Goal: Ask a question

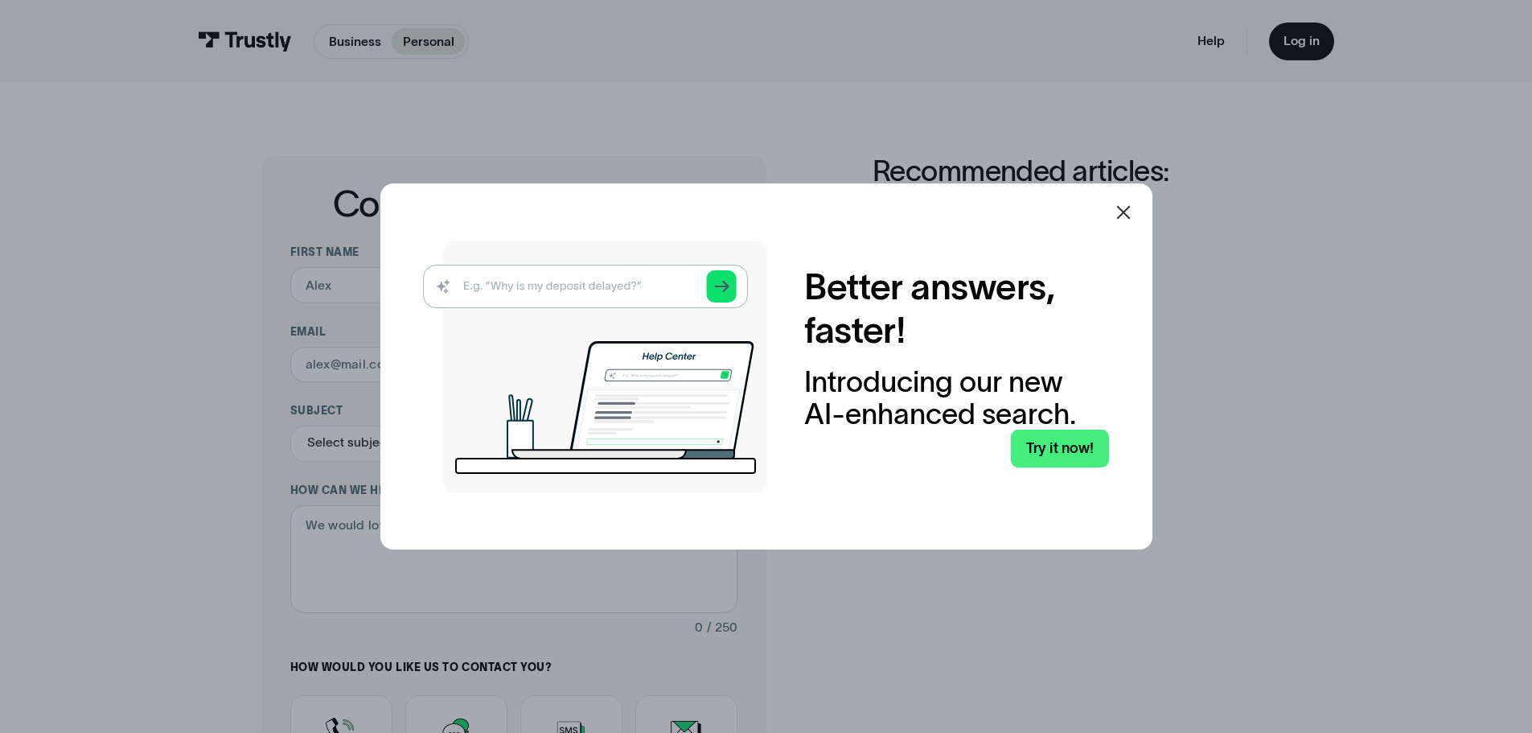
click at [1132, 216] on icon at bounding box center [1123, 212] width 19 height 19
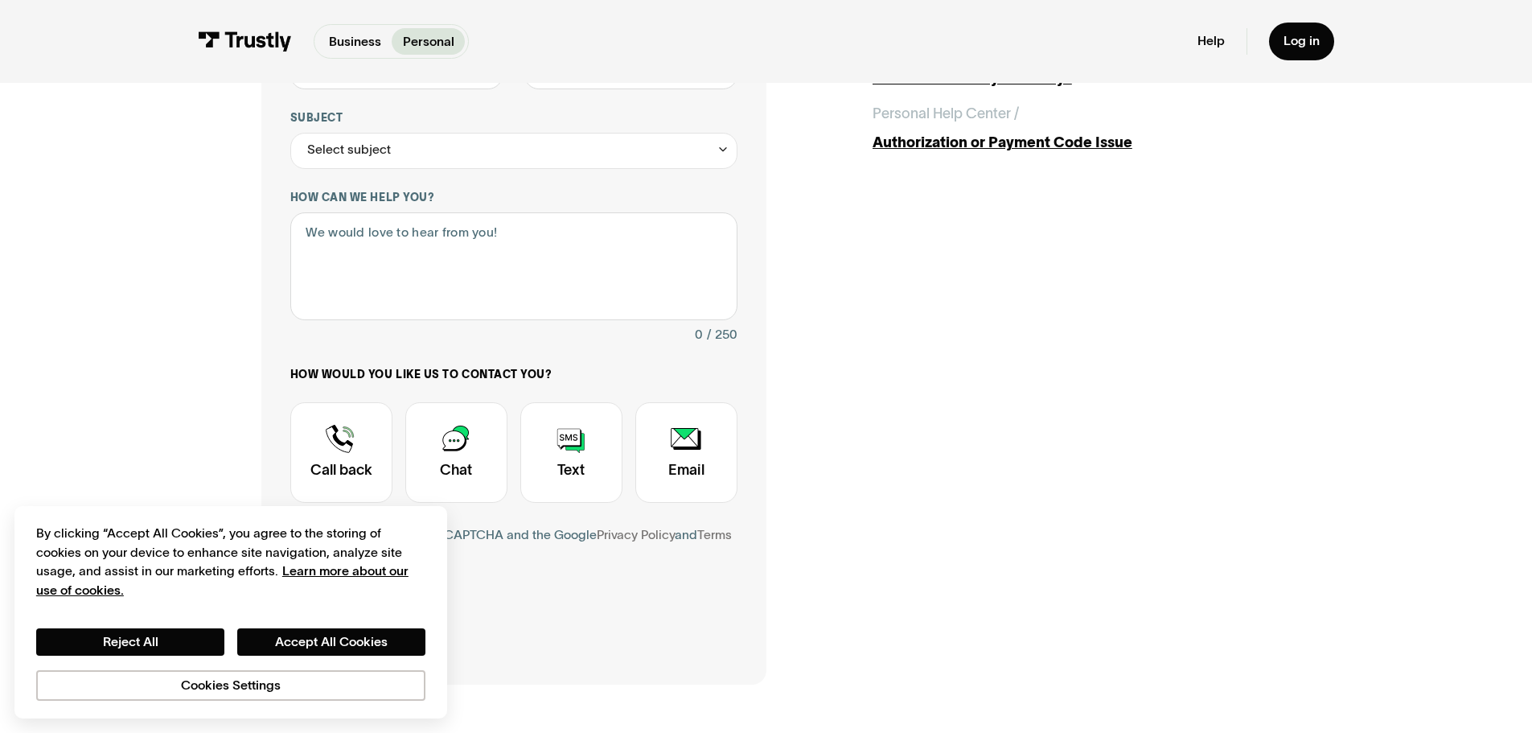
scroll to position [322, 0]
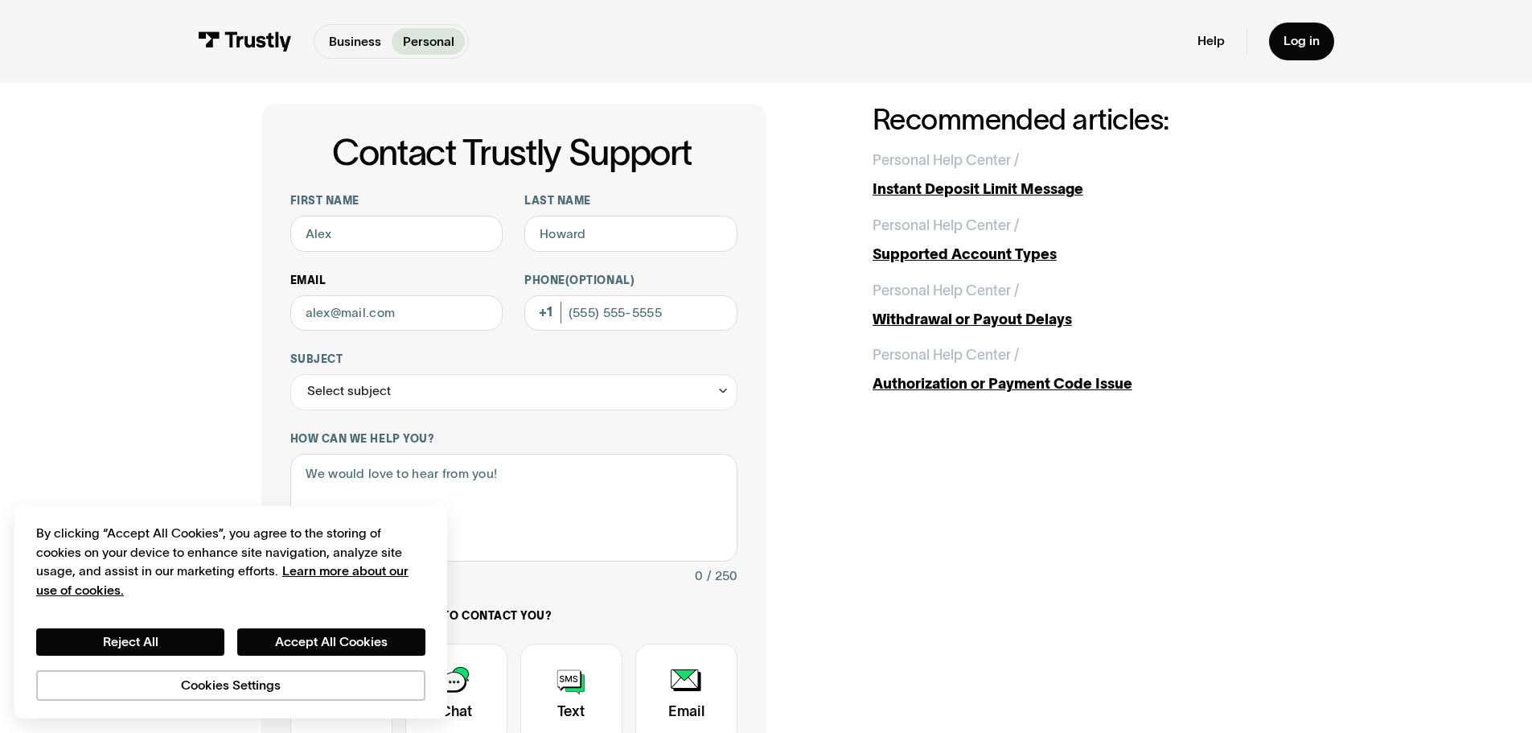
scroll to position [80, 0]
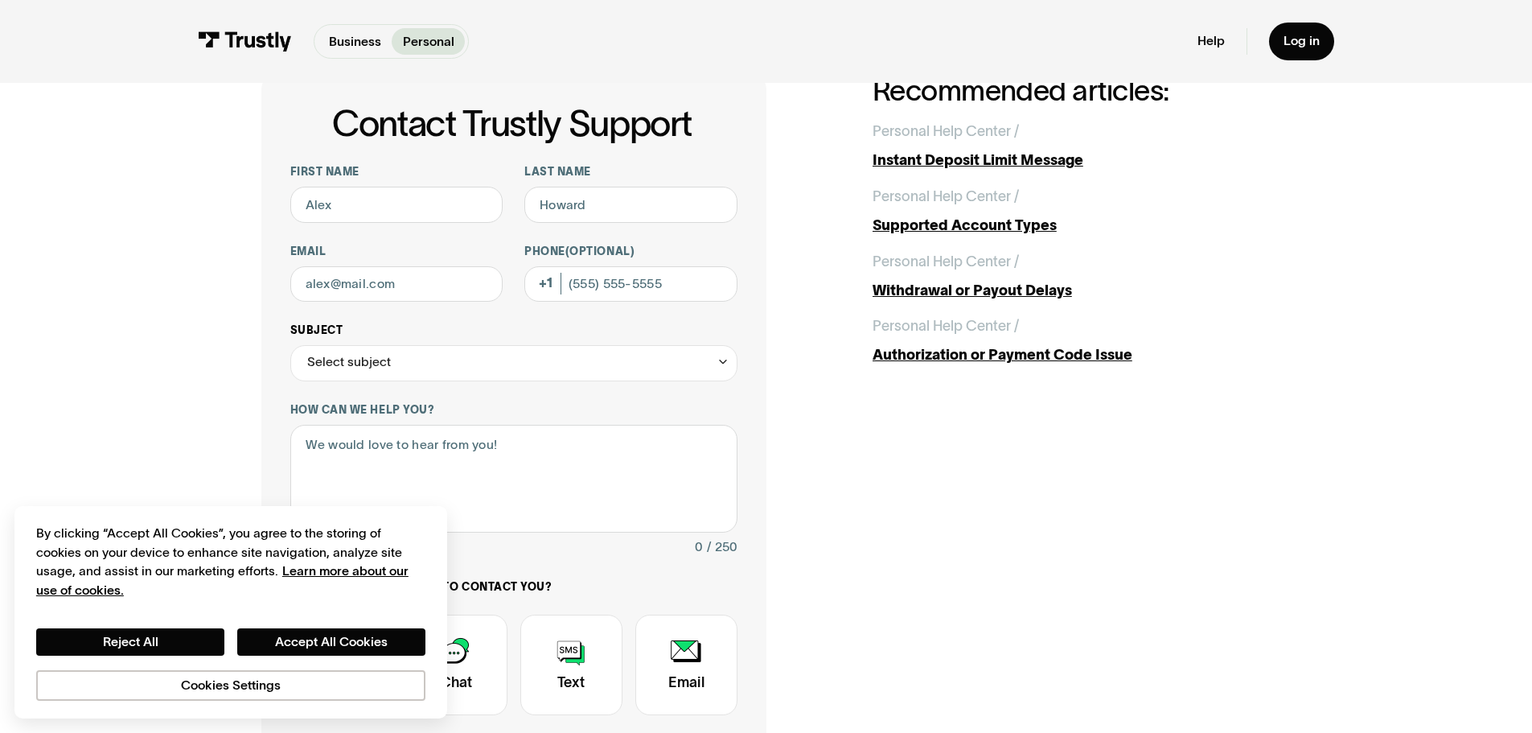
click at [348, 363] on div "Select subject" at bounding box center [349, 363] width 84 height 22
click at [222, 364] on div "Contact Trustly Support First name Last name Email Phone (Optional) Subject Sel…" at bounding box center [766, 485] width 1460 height 967
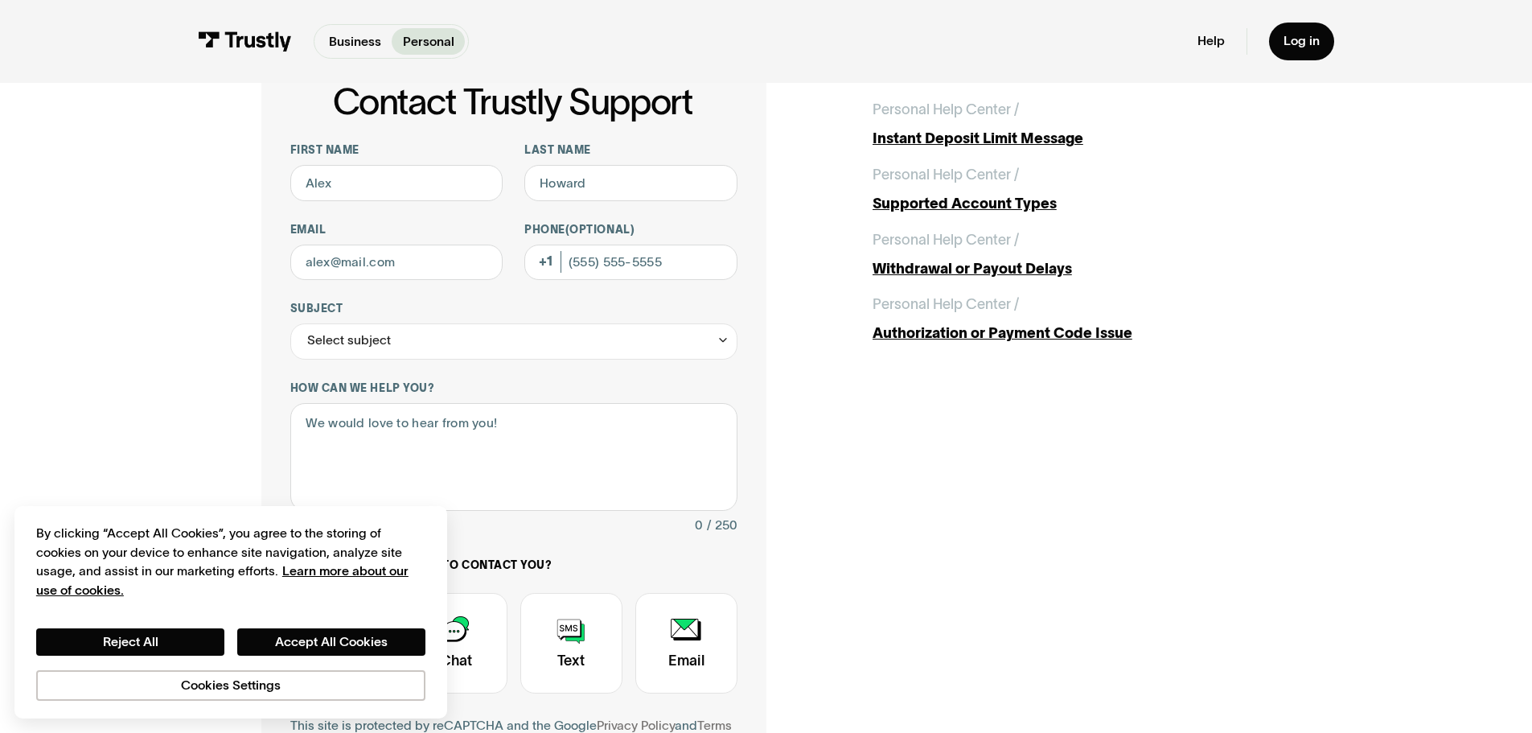
scroll to position [0, 0]
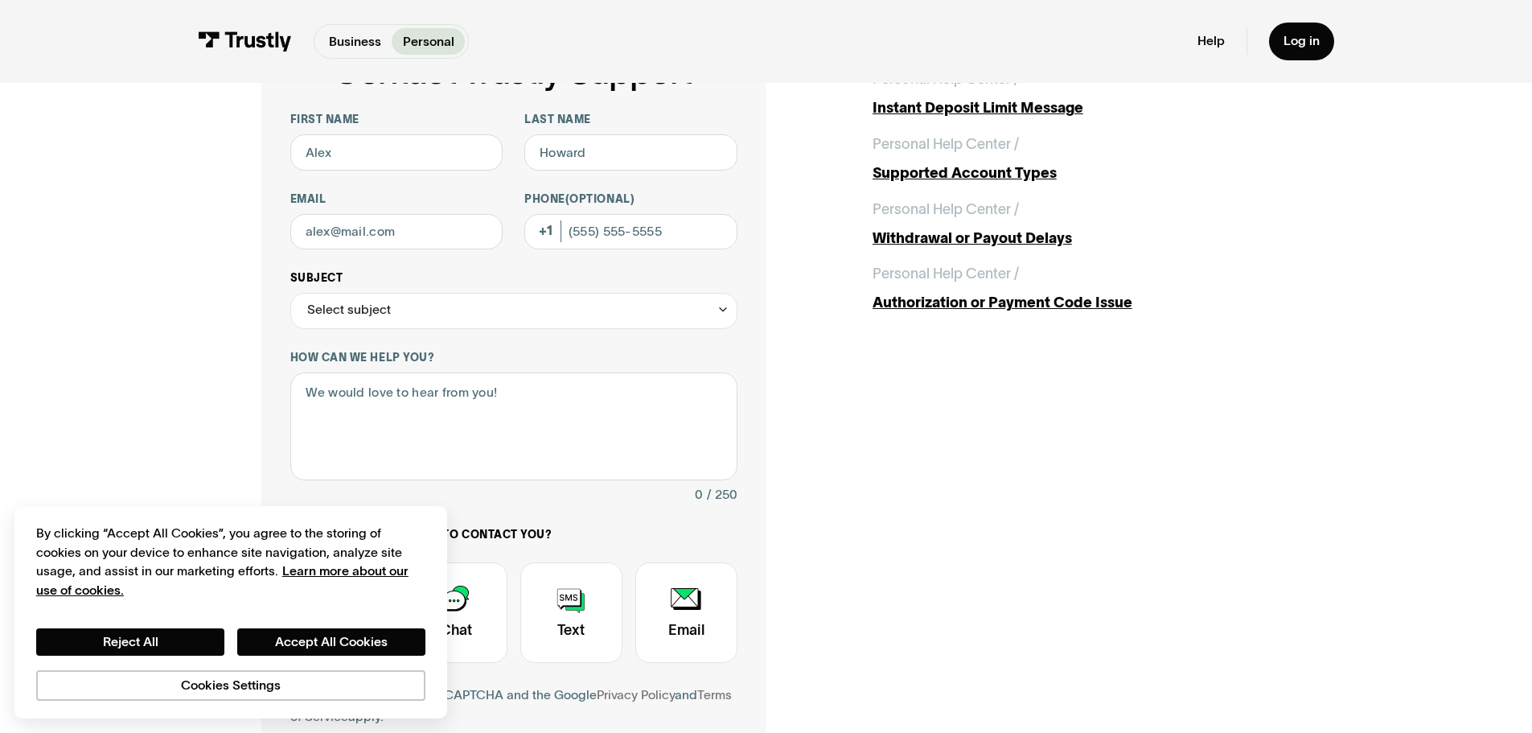
scroll to position [161, 0]
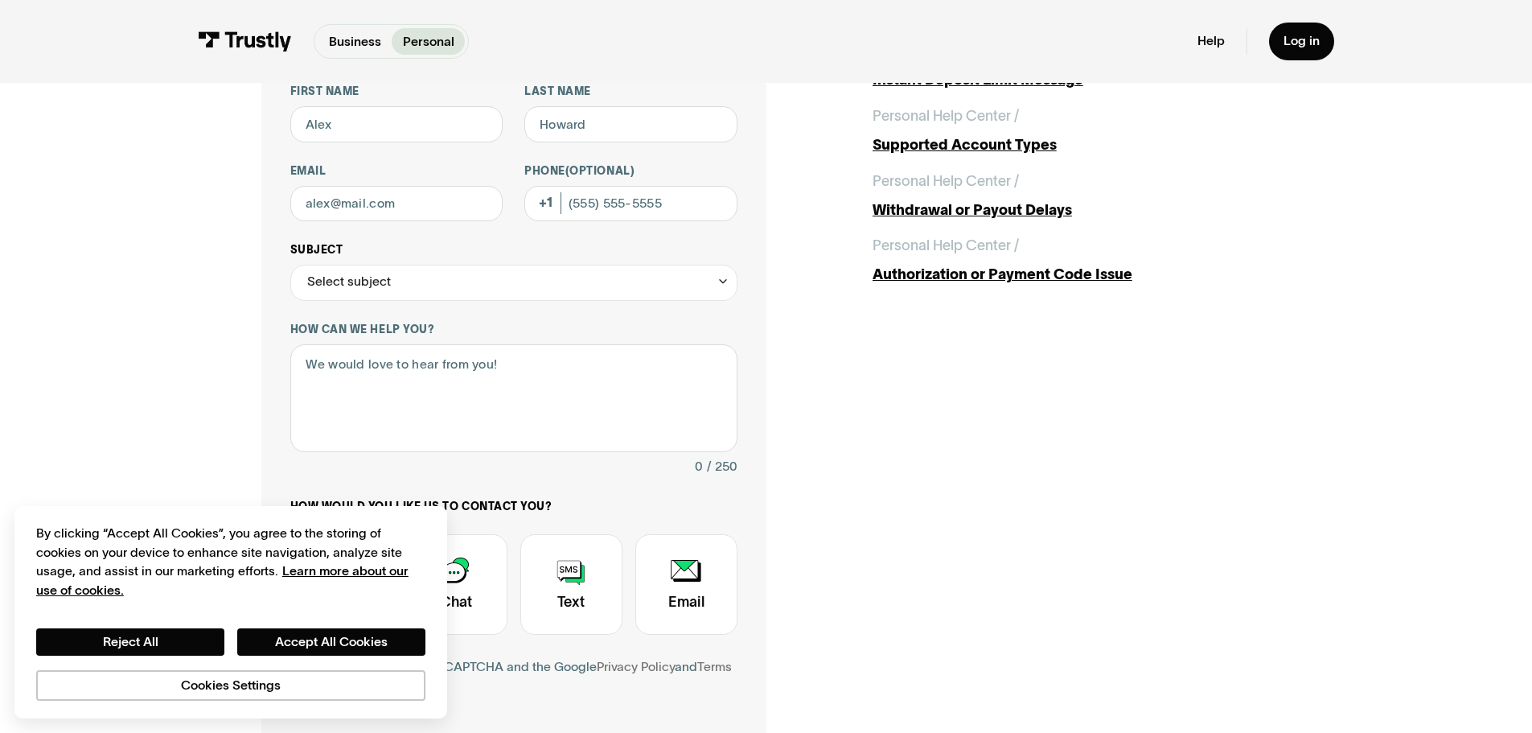
click at [611, 289] on div "Select subject" at bounding box center [513, 283] width 447 height 36
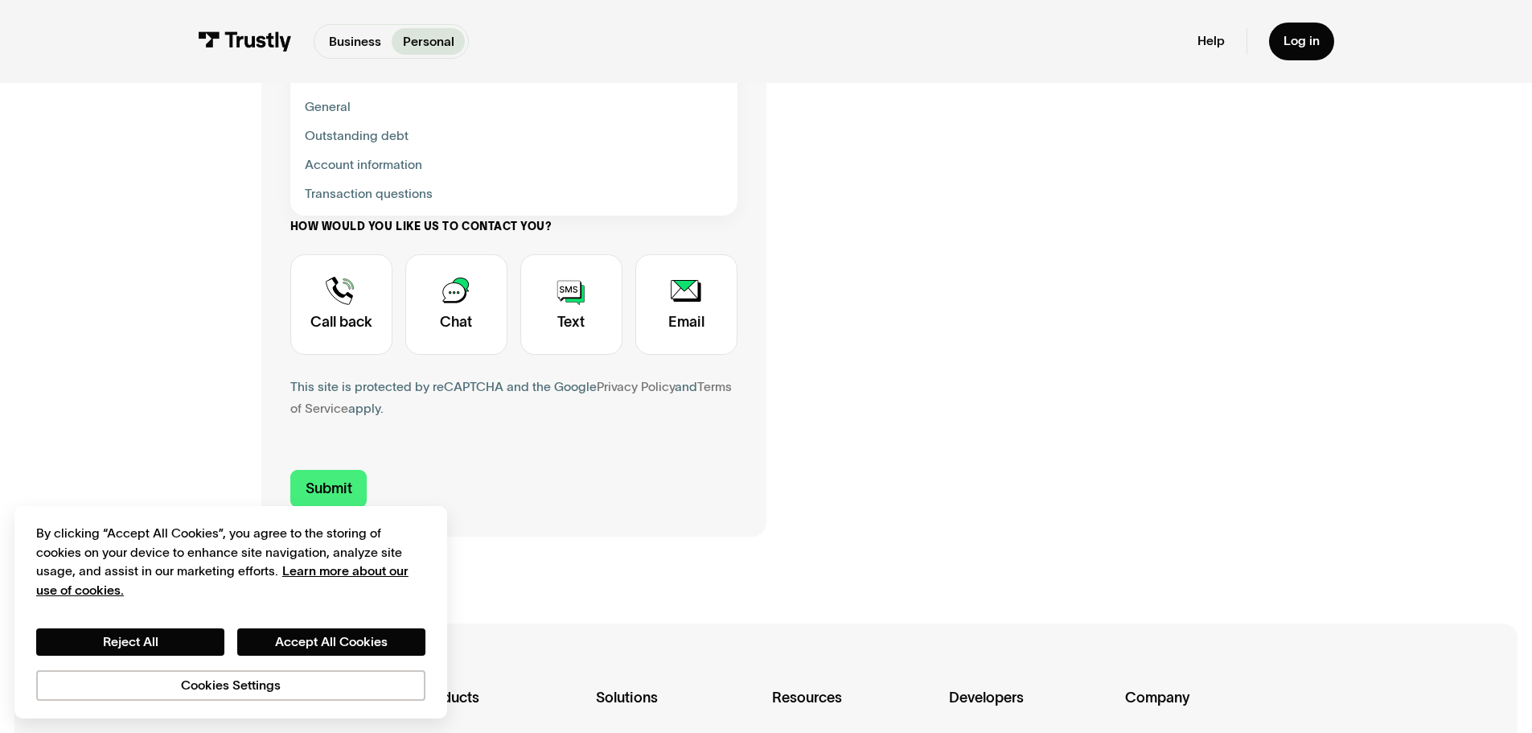
scroll to position [483, 0]
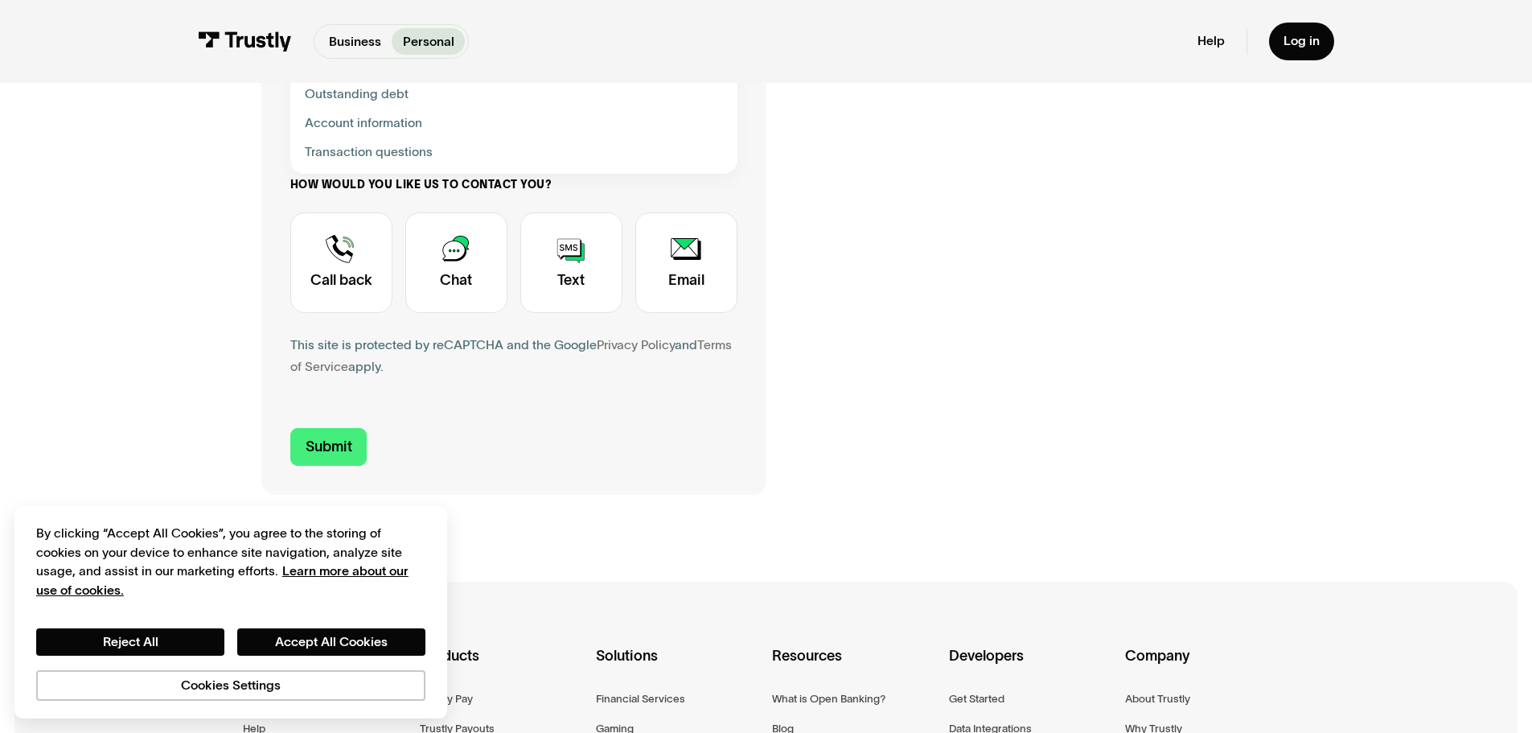
click at [219, 335] on div "Contact Trustly Support First name Last name Email Phone (Optional) Subject Sel…" at bounding box center [766, 83] width 1460 height 967
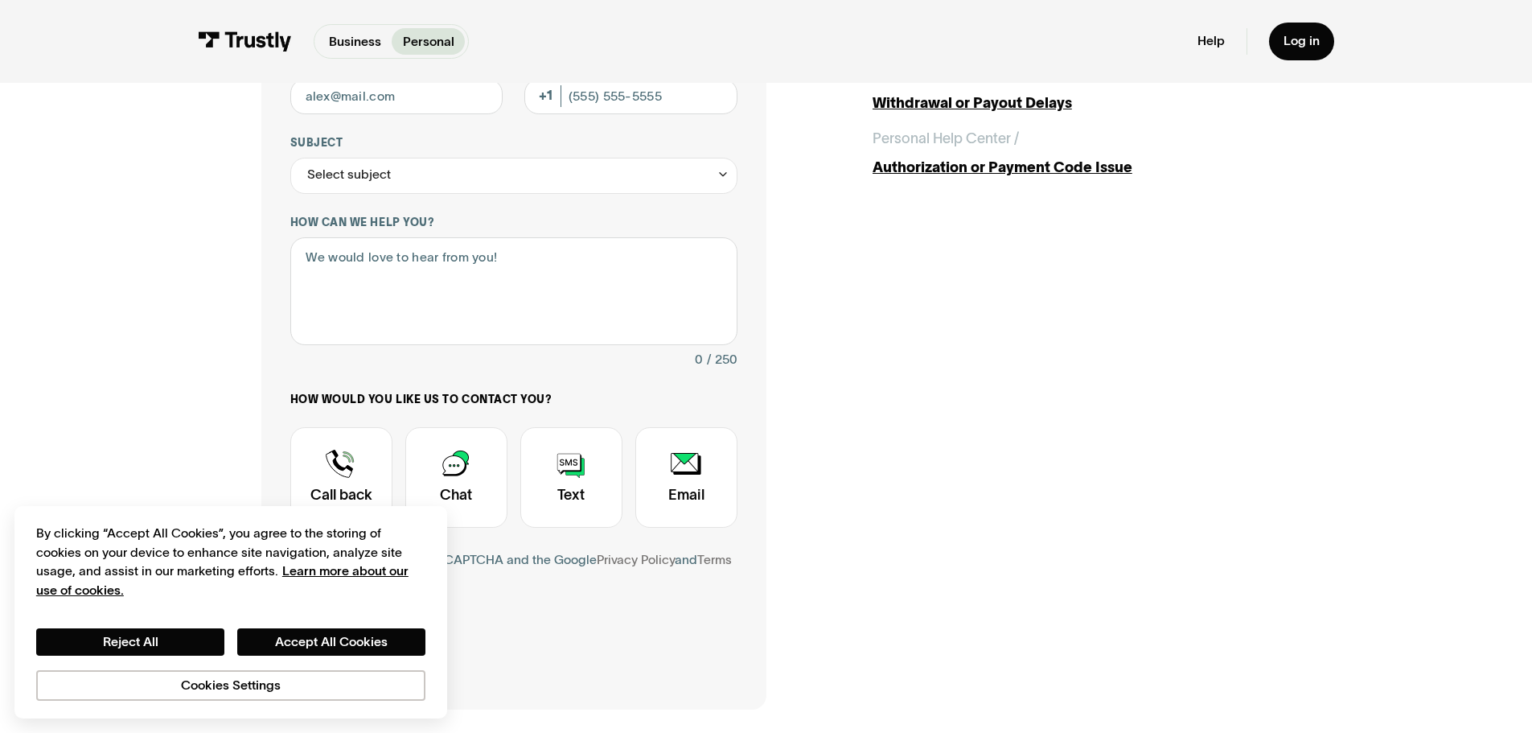
scroll to position [241, 0]
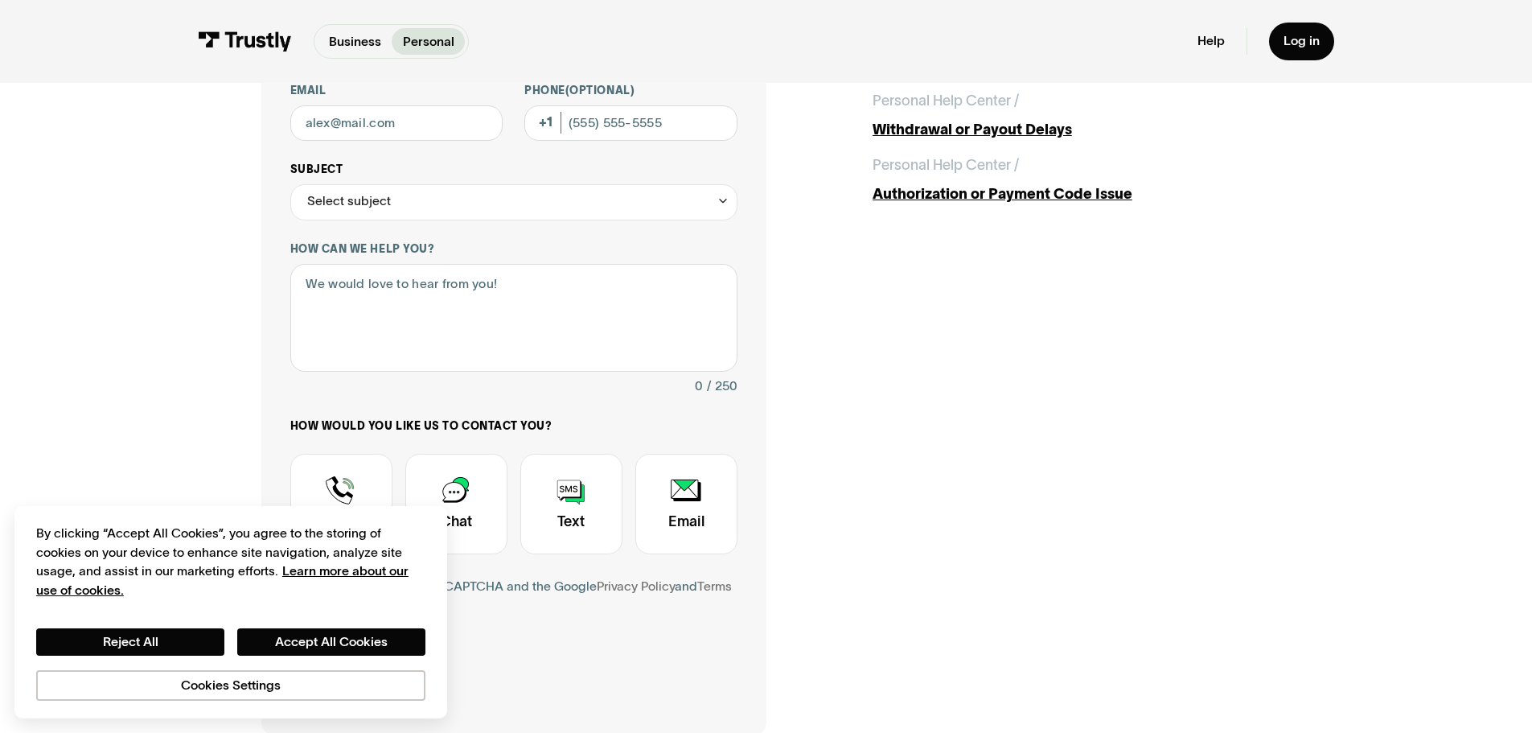
click at [401, 214] on div "Select subject" at bounding box center [513, 202] width 447 height 36
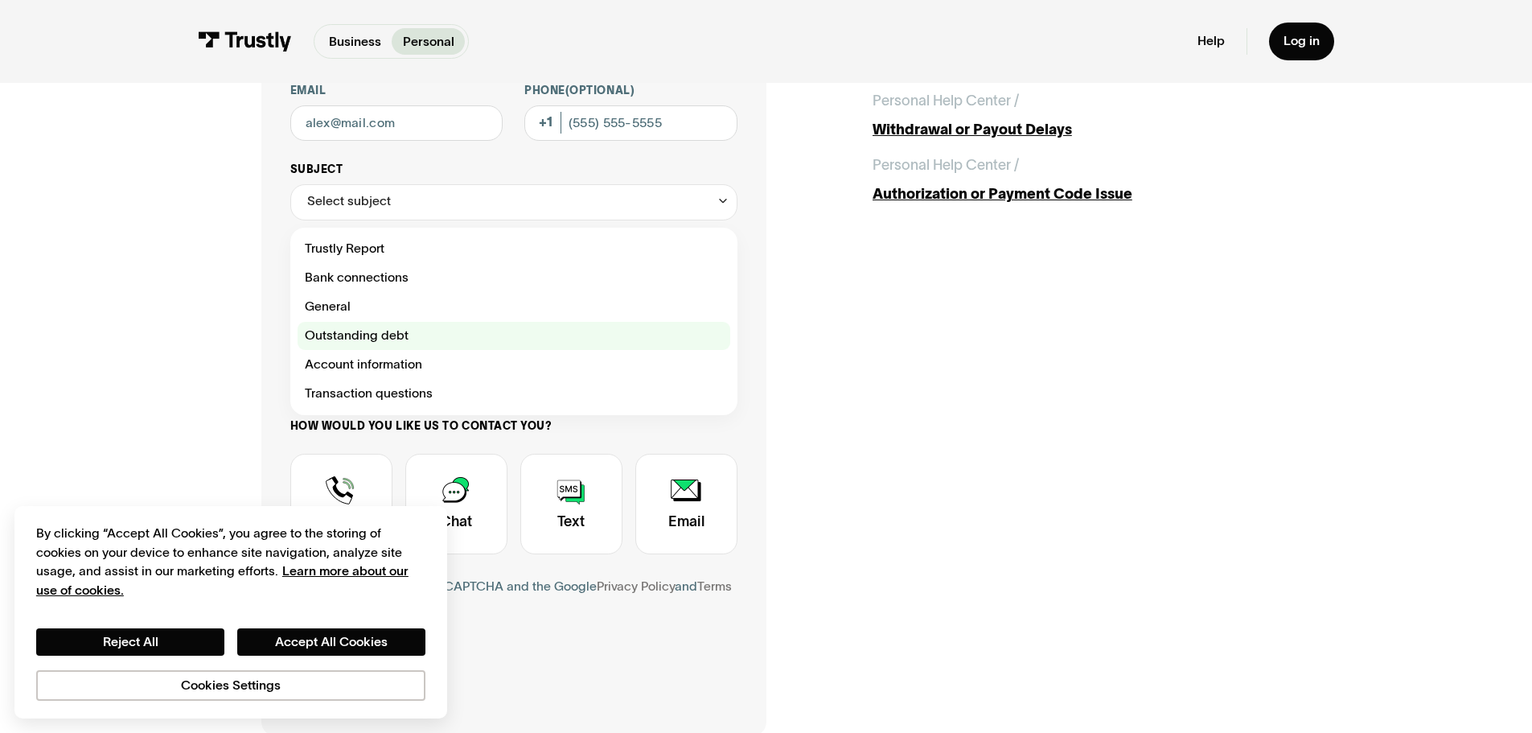
click at [372, 339] on div "Contact Trustly Support" at bounding box center [514, 336] width 433 height 29
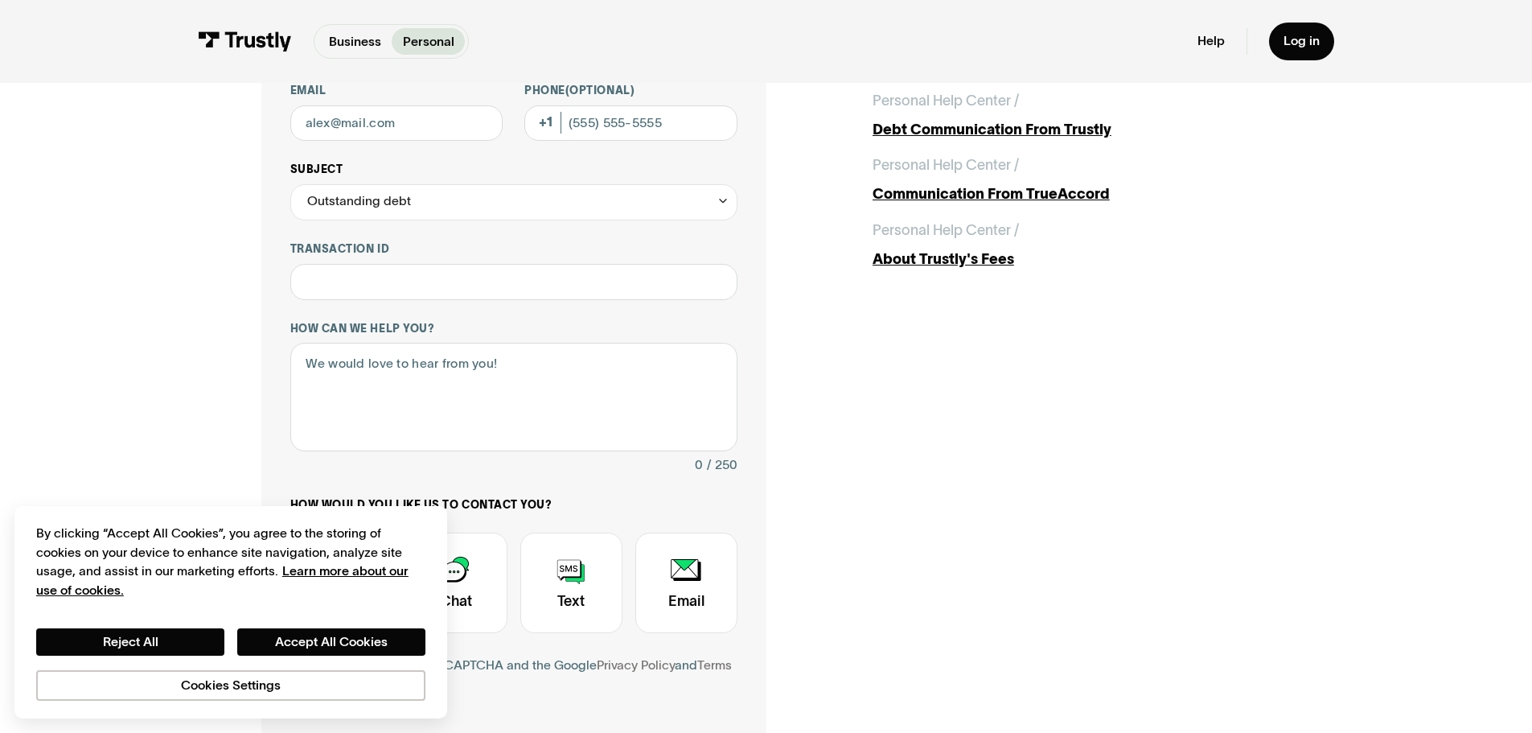
click at [433, 208] on div "Outstanding debt" at bounding box center [513, 202] width 447 height 36
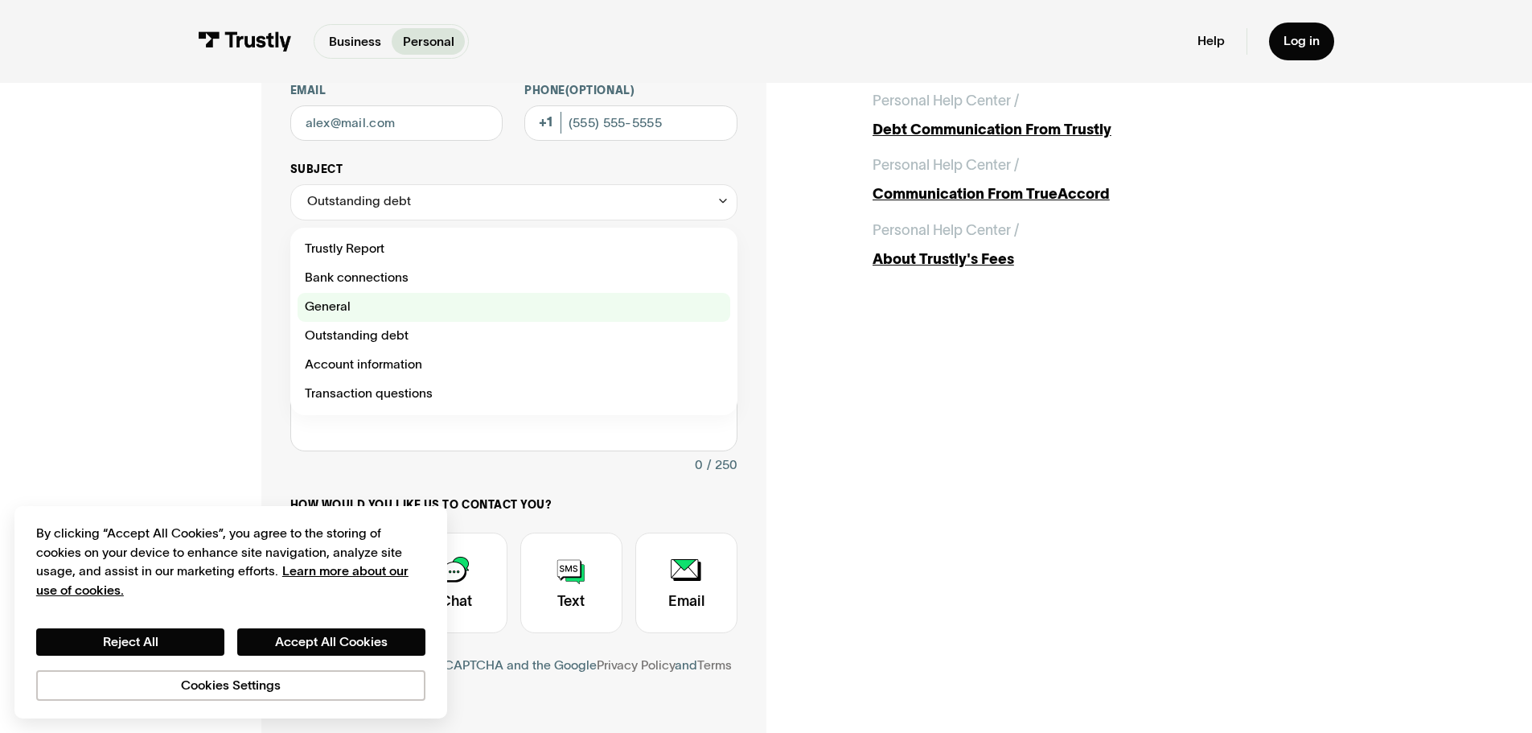
click at [361, 307] on div "Contact Trustly Support" at bounding box center [514, 307] width 433 height 29
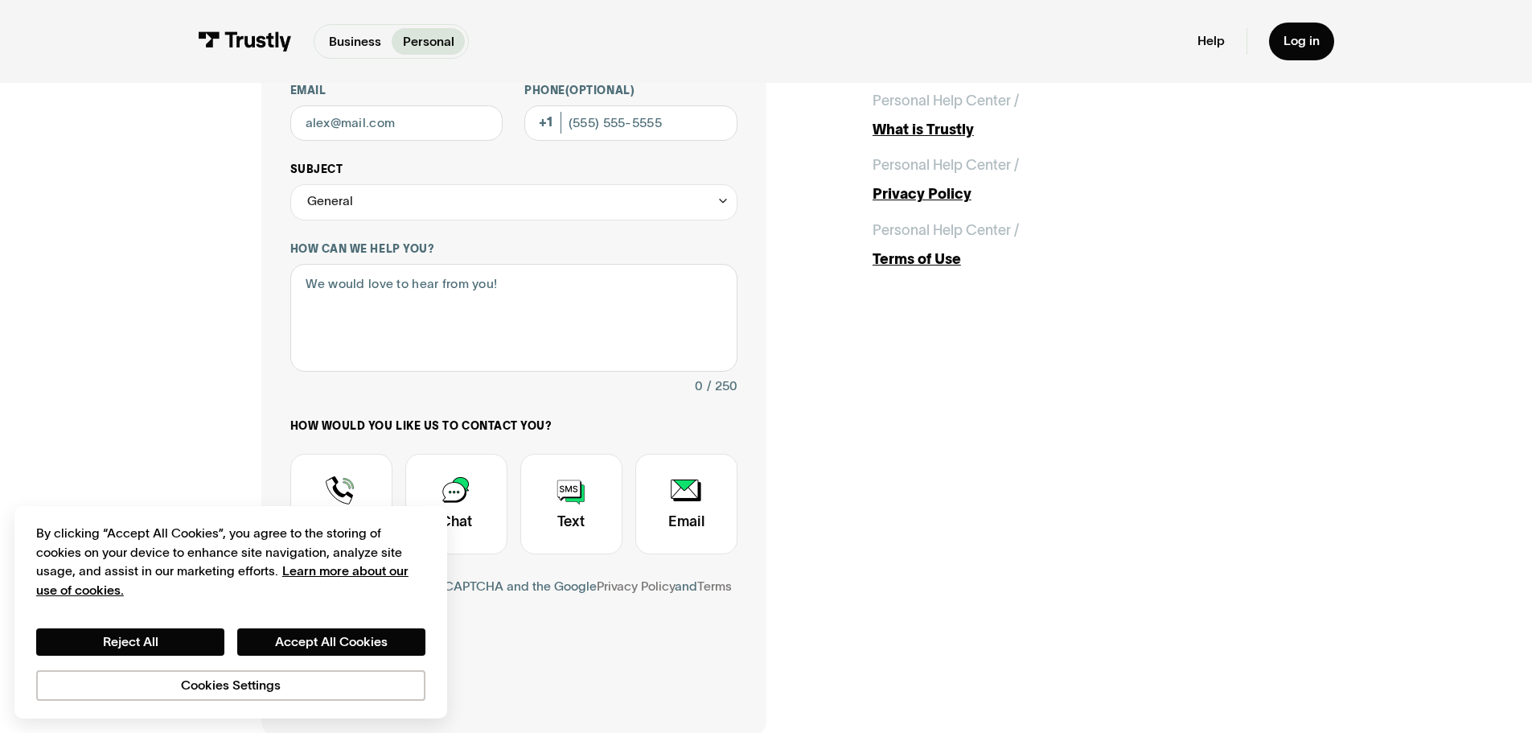
click at [374, 205] on div "General" at bounding box center [513, 202] width 447 height 36
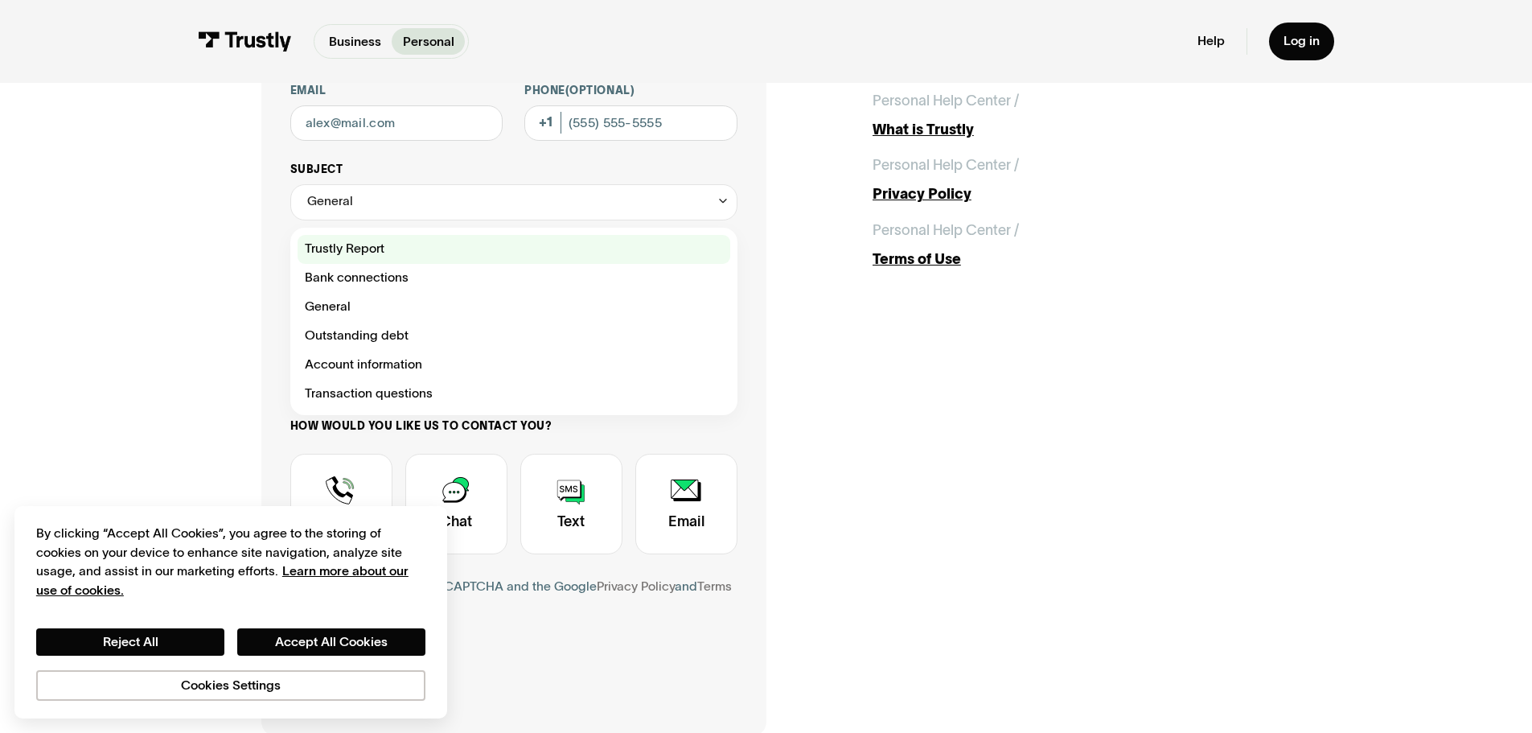
click at [347, 256] on div "Contact Trustly Support" at bounding box center [514, 249] width 433 height 29
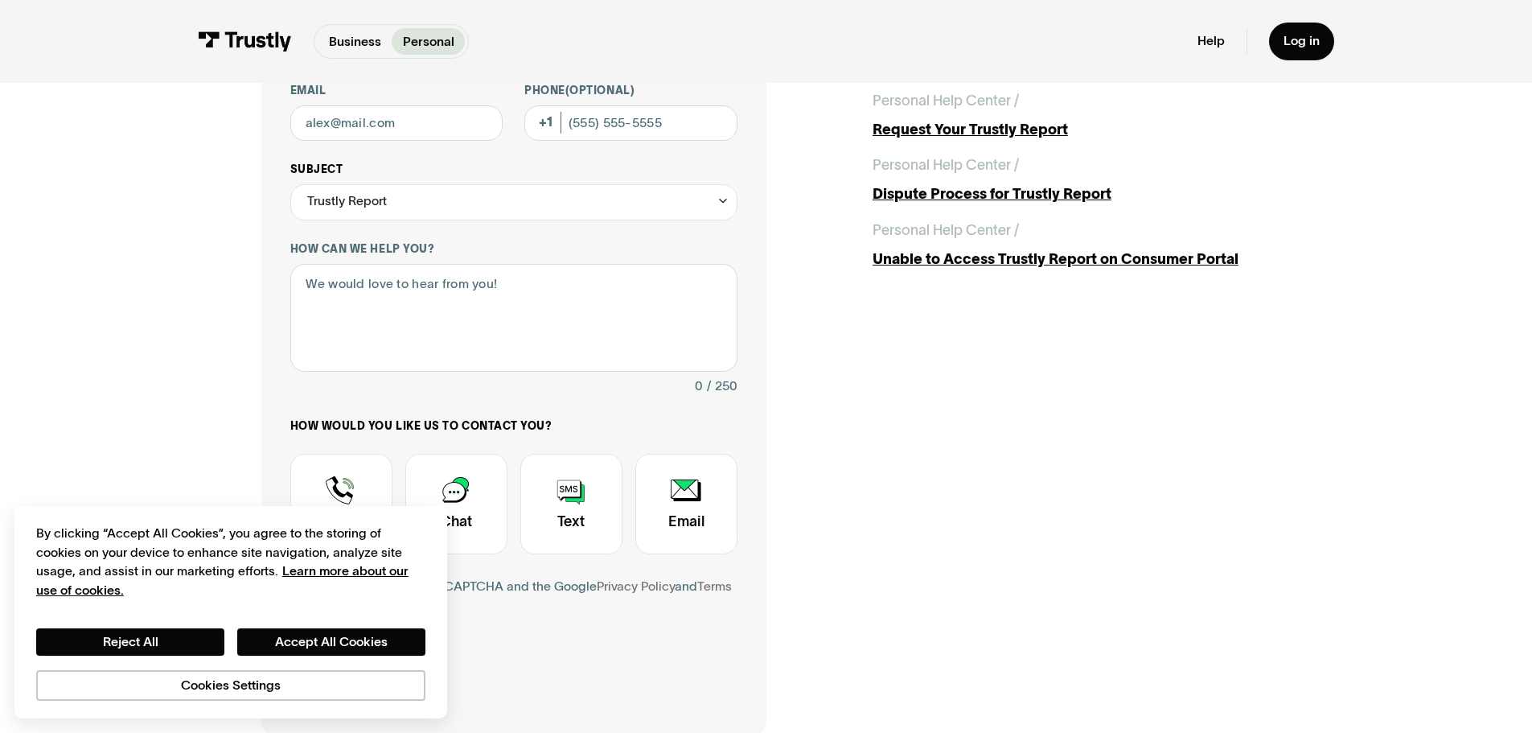
click at [375, 208] on div "Trustly Report" at bounding box center [347, 202] width 80 height 22
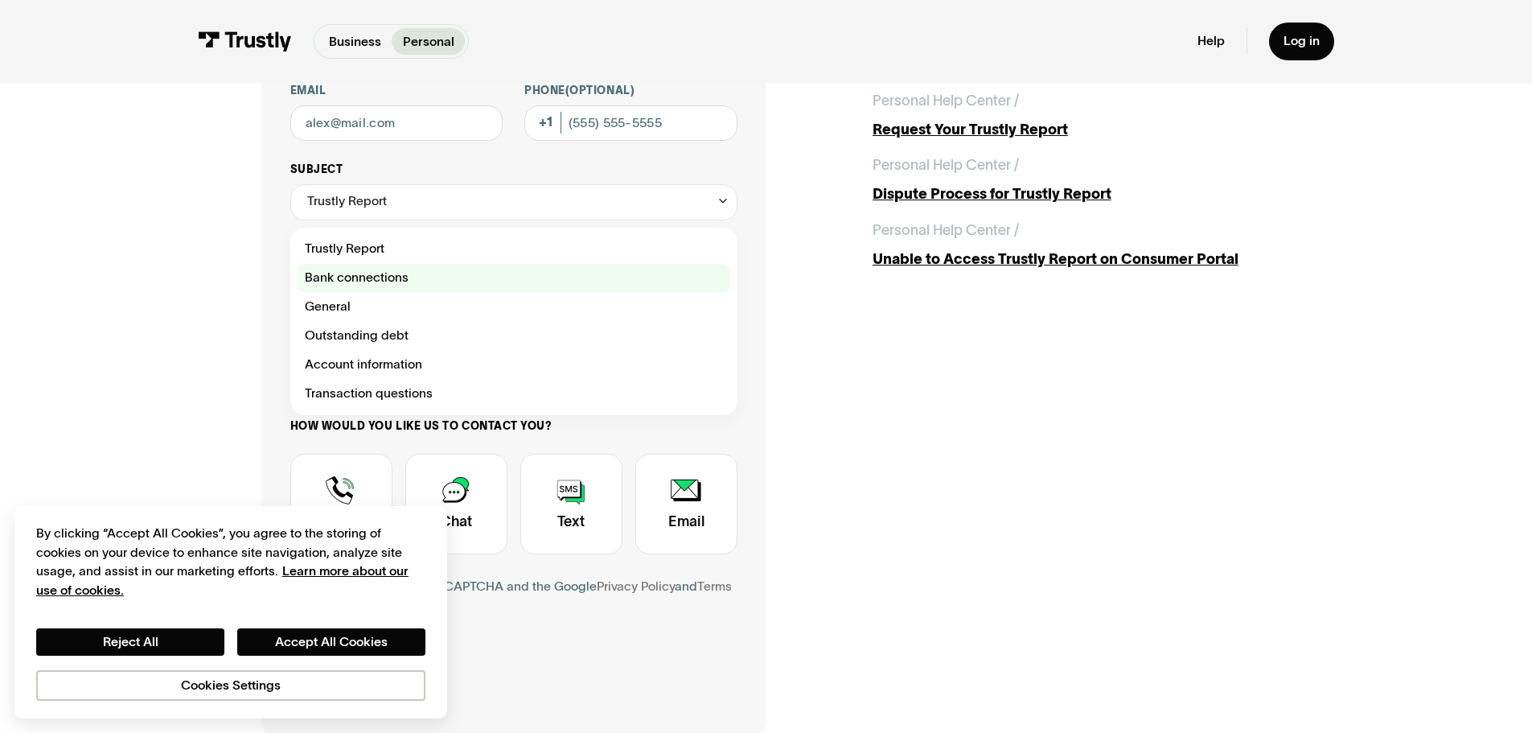
click at [369, 278] on div "Contact Trustly Support" at bounding box center [514, 278] width 433 height 29
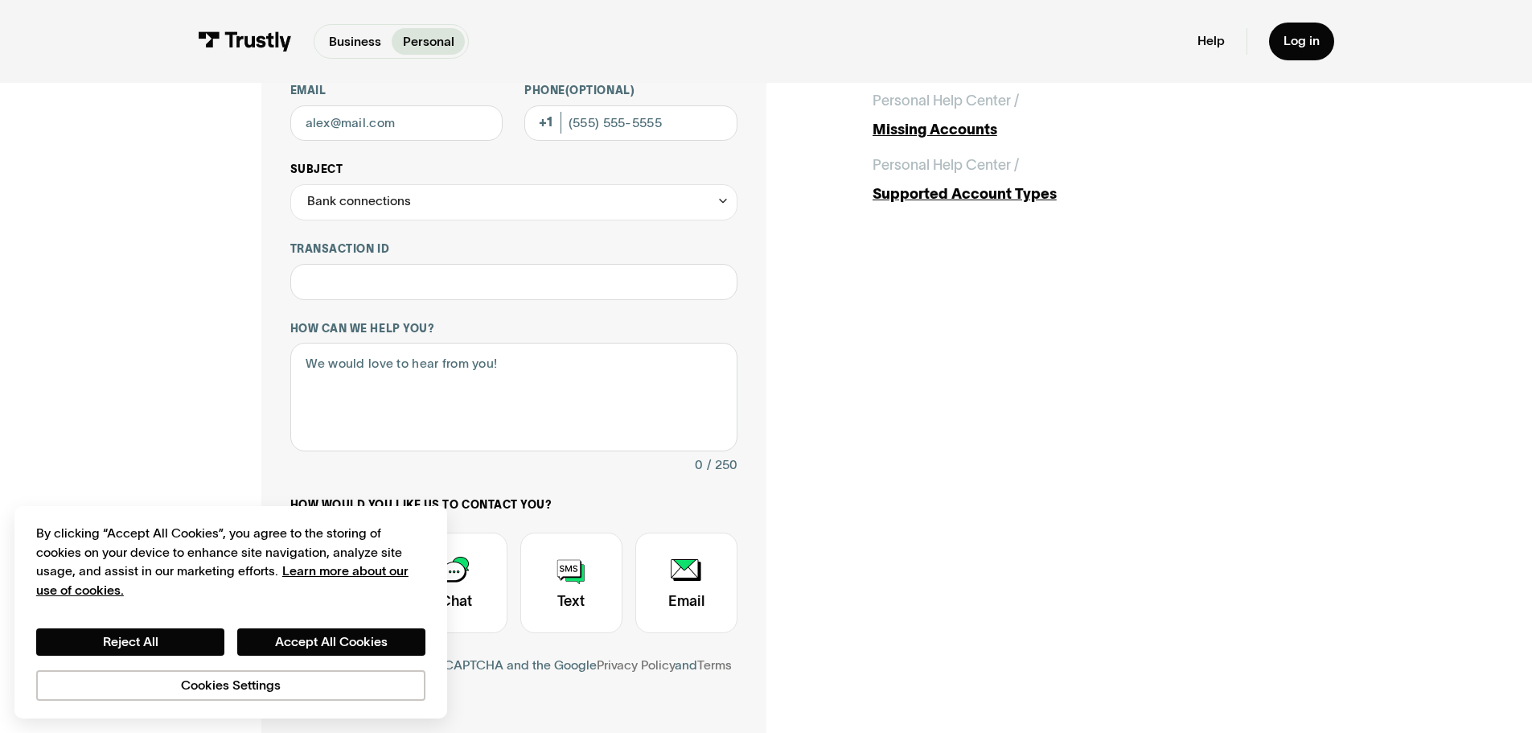
click at [376, 206] on div "Bank connections" at bounding box center [359, 202] width 104 height 22
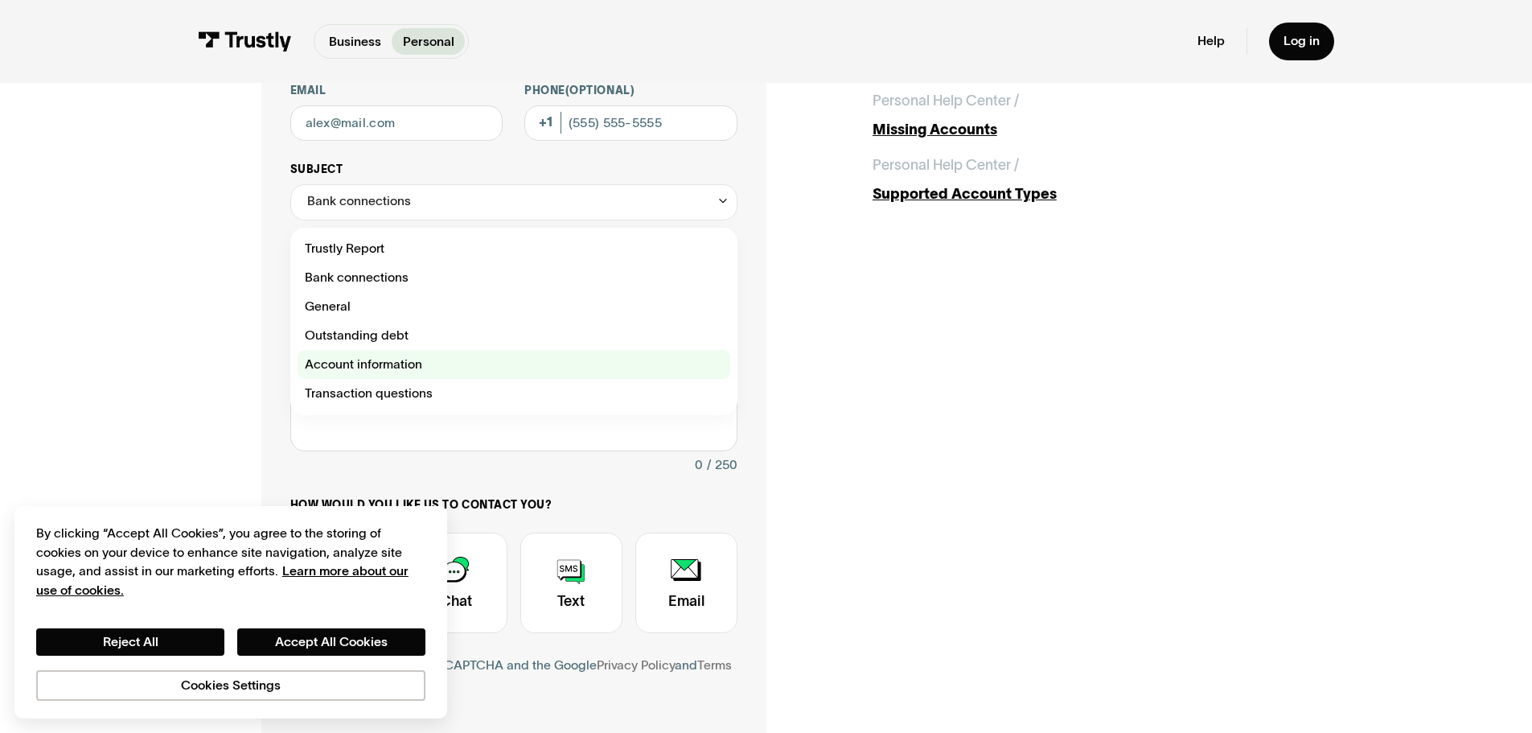
click at [362, 362] on div "Contact Trustly Support" at bounding box center [514, 364] width 433 height 29
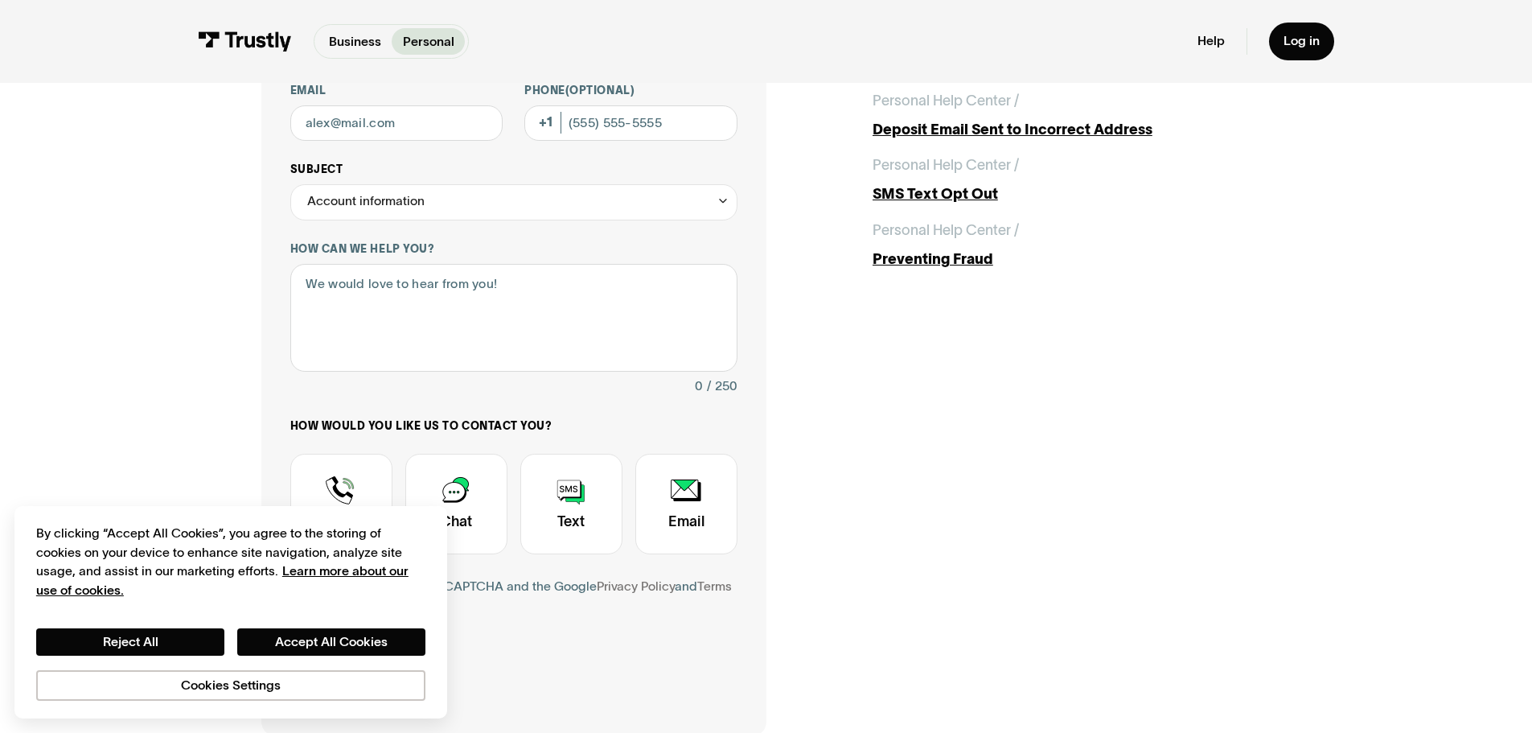
click at [377, 212] on div "Account information" at bounding box center [365, 202] width 117 height 22
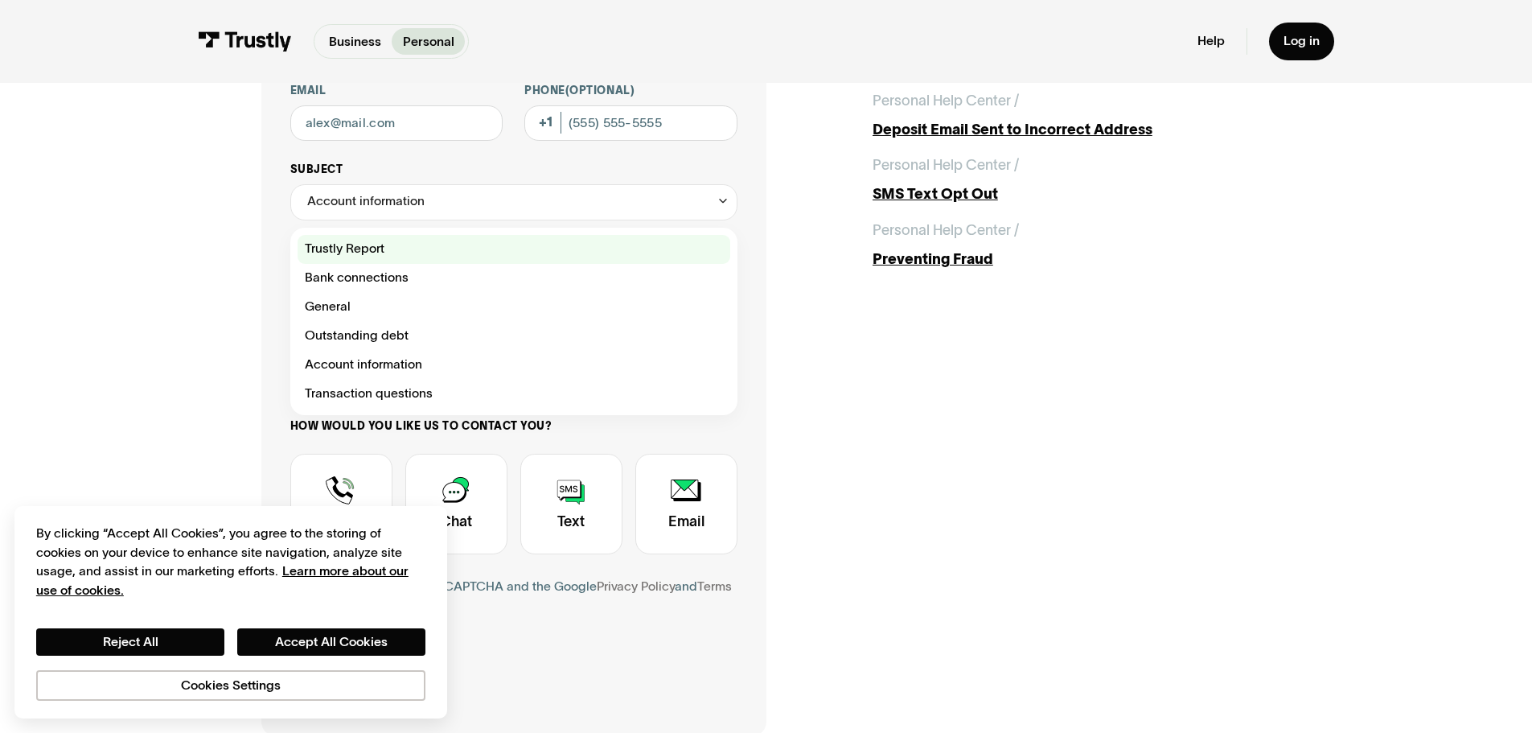
click at [363, 247] on div "Contact Trustly Support" at bounding box center [514, 249] width 433 height 29
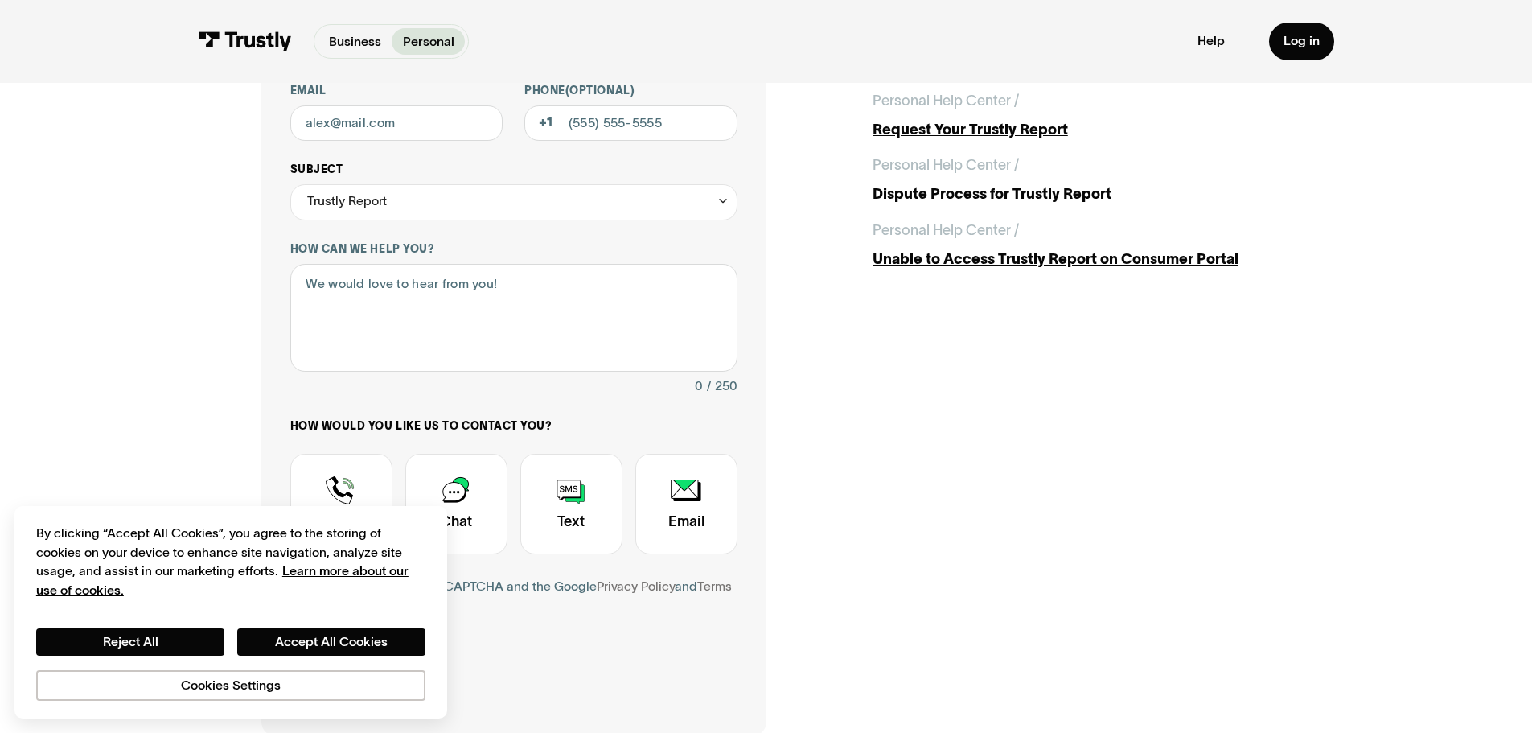
click at [364, 207] on div "Trustly Report" at bounding box center [347, 202] width 80 height 22
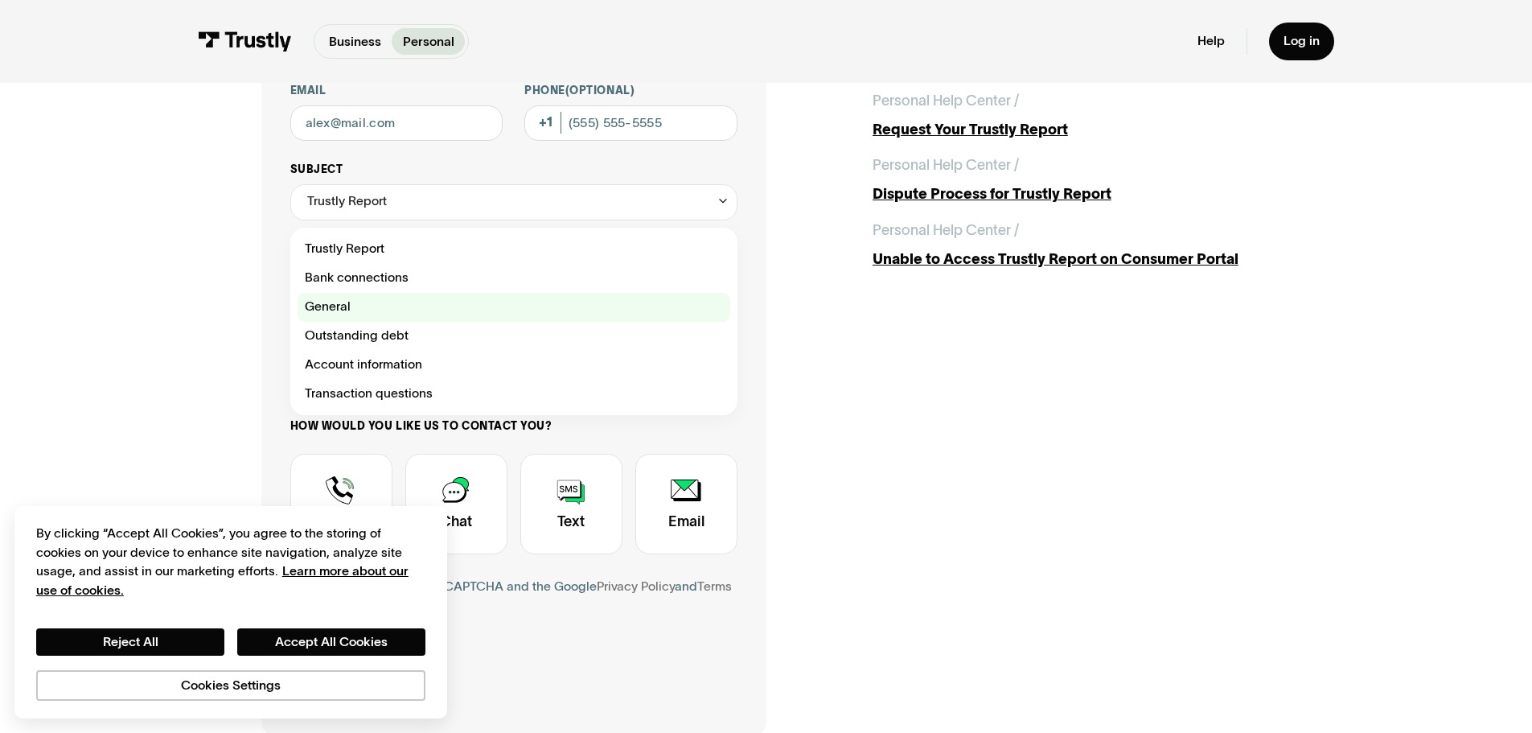
click at [353, 302] on div "Contact Trustly Support" at bounding box center [514, 307] width 433 height 29
type input "*******"
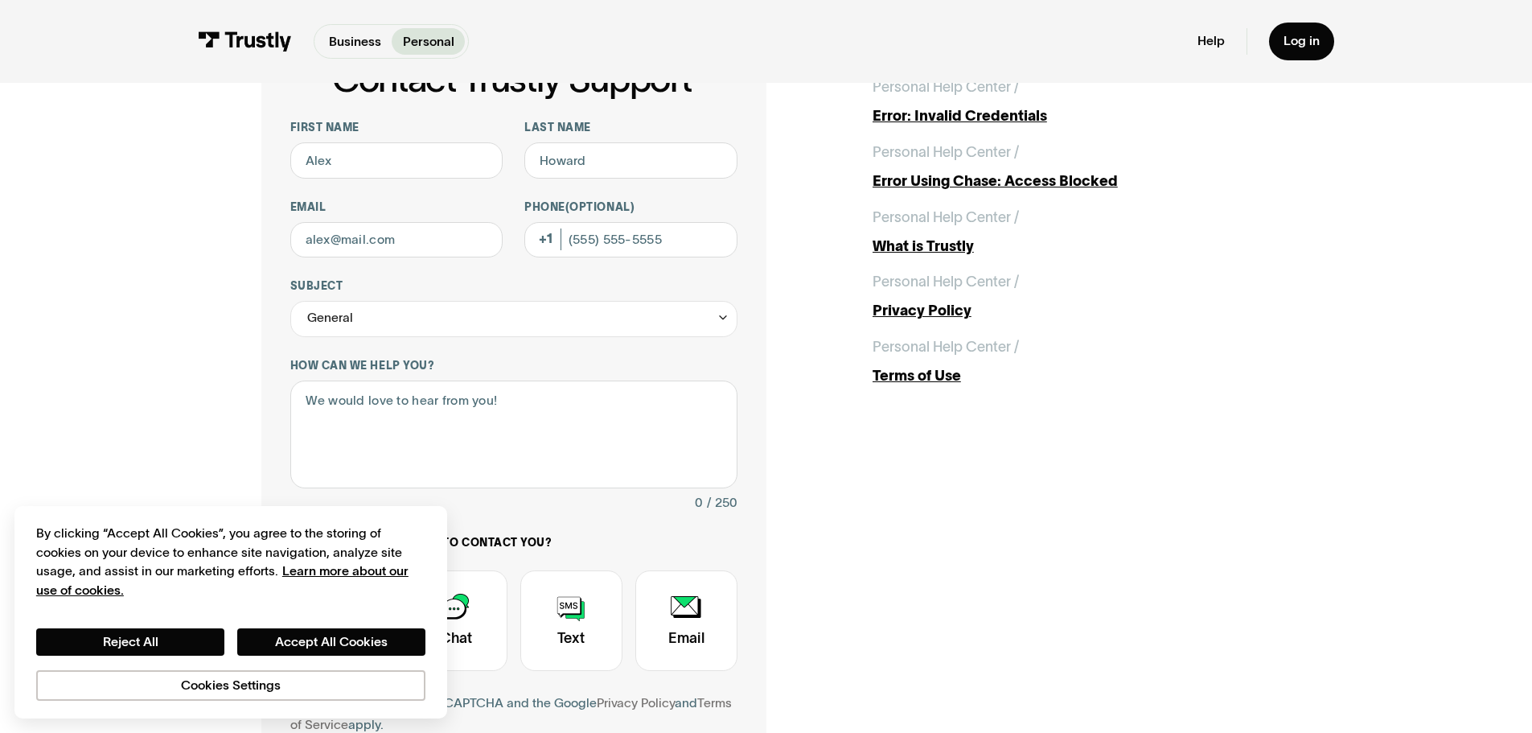
scroll to position [161, 0]
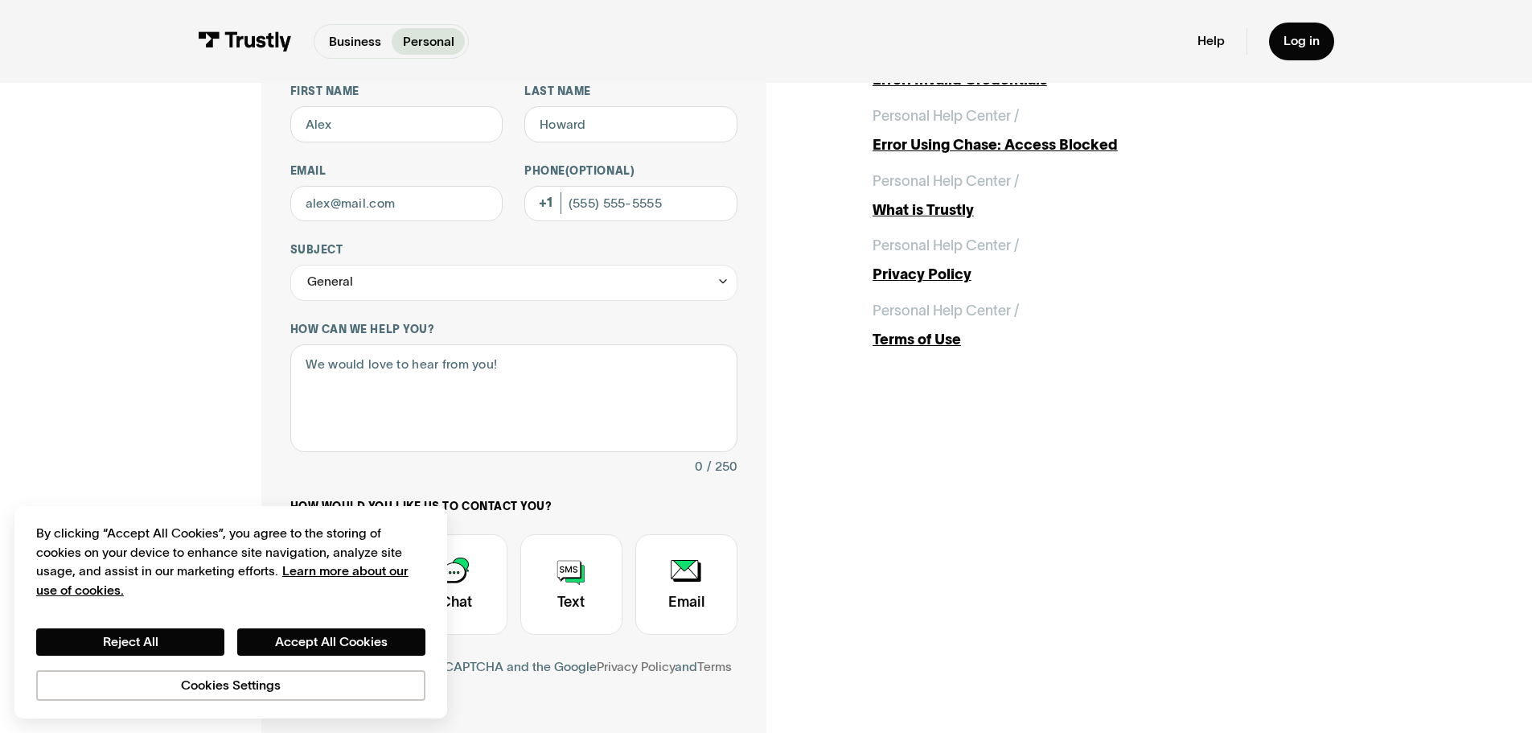
click at [157, 456] on div "Contact Trustly Support First name Last name Email Phone (Optional) Subject ***…" at bounding box center [766, 405] width 1460 height 967
